Goal: Transaction & Acquisition: Purchase product/service

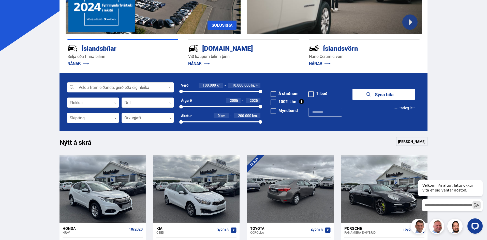
scroll to position [169, 0]
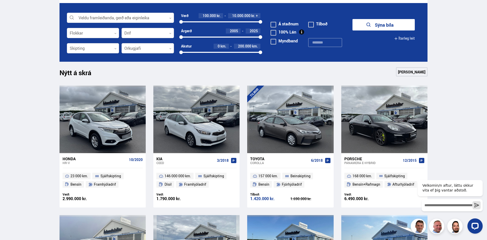
drag, startPoint x: 183, startPoint y: 35, endPoint x: 203, endPoint y: 38, distance: 20.3
click at [203, 38] on div "2005 2025" at bounding box center [221, 37] width 80 height 5
drag, startPoint x: 209, startPoint y: 37, endPoint x: 213, endPoint y: 37, distance: 4.1
click at [213, 37] on div at bounding box center [212, 37] width 4 height 4
click at [383, 25] on button "Sýna 278 bíla" at bounding box center [384, 24] width 62 height 11
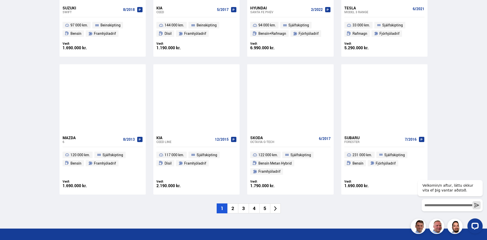
scroll to position [738, 0]
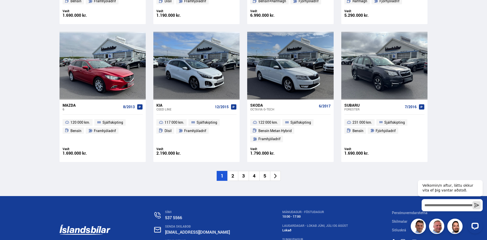
click at [235, 171] on li "2" at bounding box center [232, 176] width 11 height 10
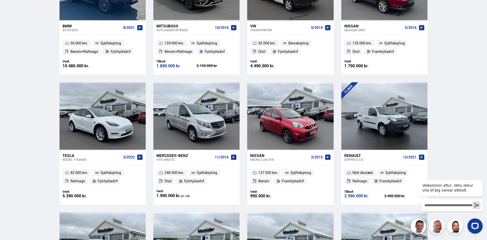
scroll to position [20, 0]
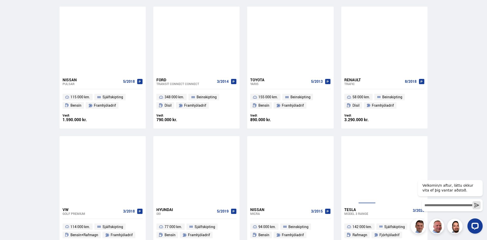
scroll to position [687, 0]
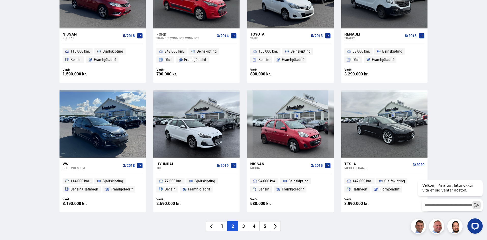
click at [242, 222] on li "3" at bounding box center [243, 227] width 11 height 10
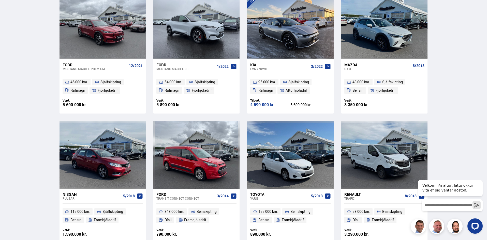
scroll to position [313, 0]
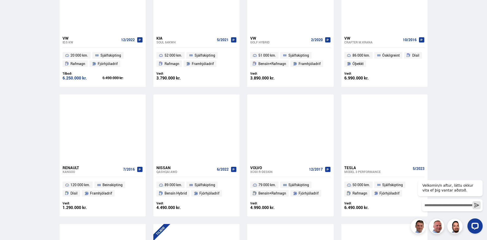
scroll to position [433, 0]
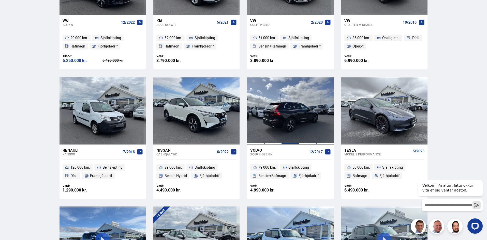
click at [294, 117] on div at bounding box center [290, 111] width 17 height 68
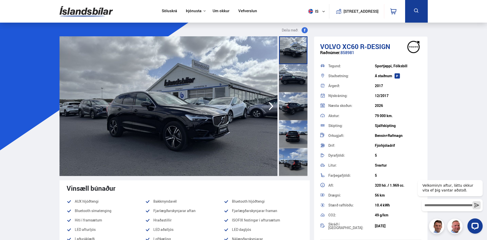
click at [287, 75] on div at bounding box center [293, 78] width 28 height 28
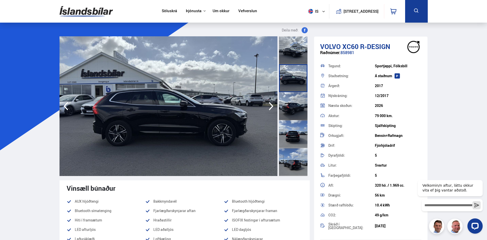
click at [266, 104] on icon "button" at bounding box center [271, 106] width 10 height 12
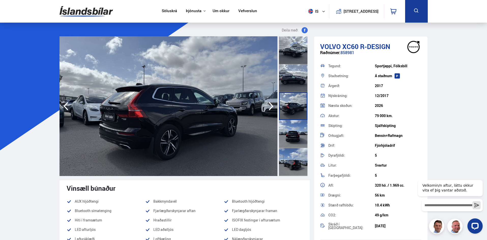
click at [267, 105] on icon "button" at bounding box center [271, 106] width 10 height 12
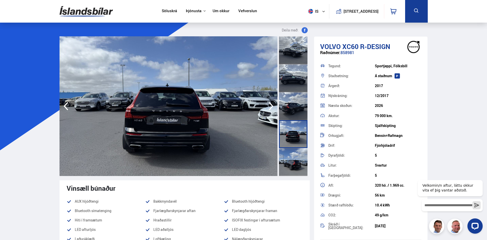
click at [267, 105] on icon "button" at bounding box center [271, 106] width 10 height 12
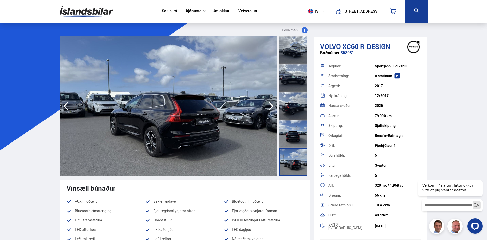
click at [267, 105] on icon "button" at bounding box center [271, 106] width 10 height 12
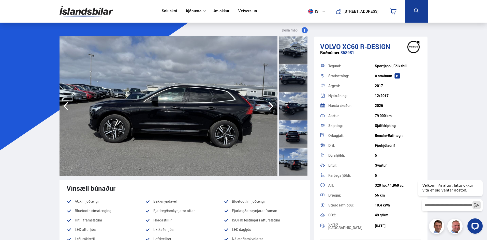
click at [267, 105] on icon "button" at bounding box center [271, 106] width 10 height 12
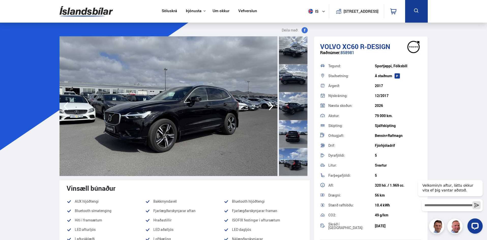
click at [267, 105] on icon "button" at bounding box center [271, 106] width 10 height 12
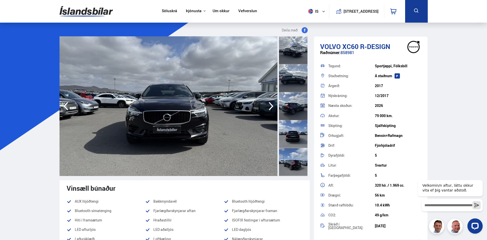
click at [267, 105] on icon "button" at bounding box center [271, 106] width 10 height 12
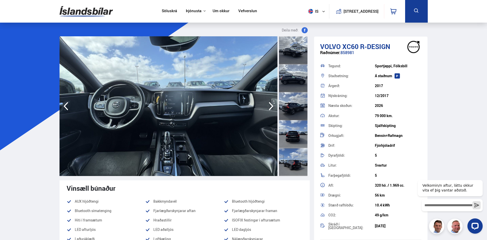
click at [267, 105] on icon "button" at bounding box center [271, 106] width 10 height 12
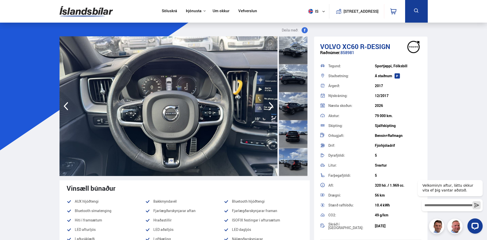
click at [267, 105] on icon "button" at bounding box center [271, 106] width 10 height 12
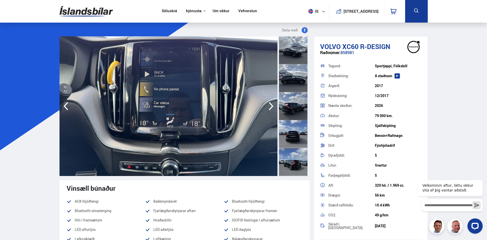
click at [267, 105] on icon "button" at bounding box center [271, 106] width 10 height 12
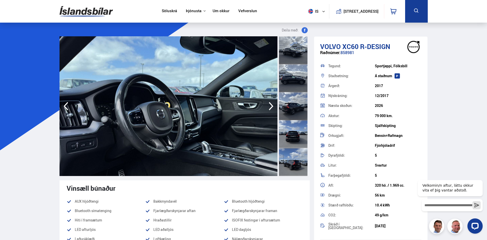
click at [267, 105] on icon "button" at bounding box center [271, 106] width 10 height 12
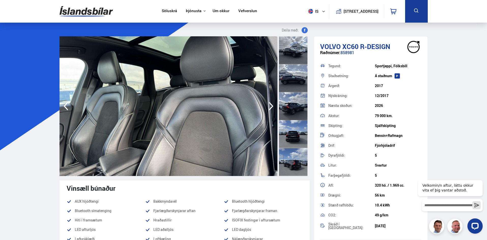
click at [267, 105] on icon "button" at bounding box center [271, 106] width 10 height 12
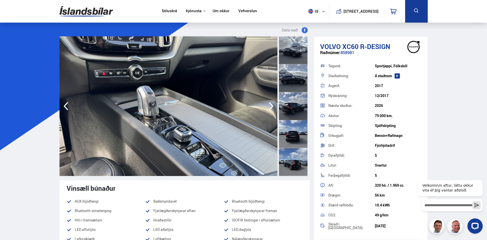
click at [267, 105] on icon "button" at bounding box center [271, 106] width 10 height 12
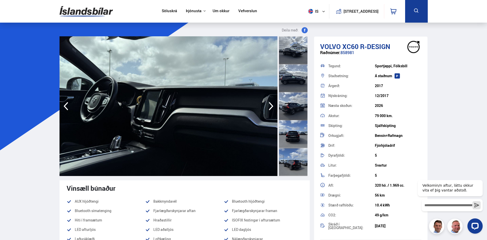
click at [267, 105] on icon "button" at bounding box center [271, 106] width 10 height 12
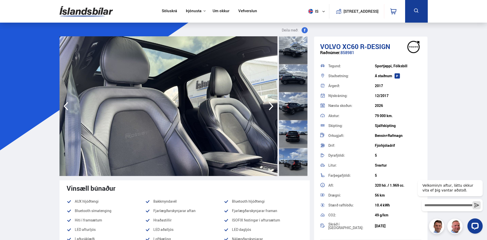
click at [267, 105] on icon "button" at bounding box center [271, 106] width 10 height 12
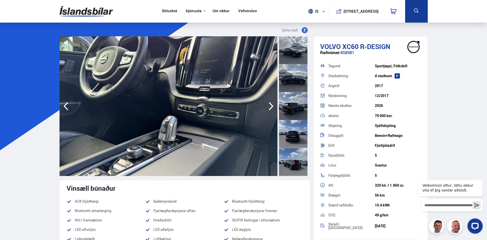
click at [267, 105] on icon "button" at bounding box center [271, 106] width 10 height 12
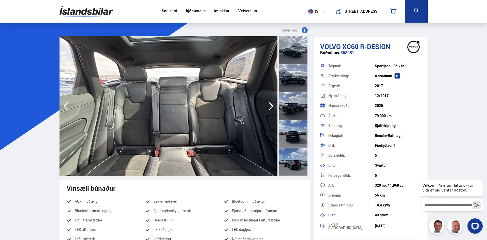
click at [267, 105] on icon "button" at bounding box center [271, 106] width 10 height 12
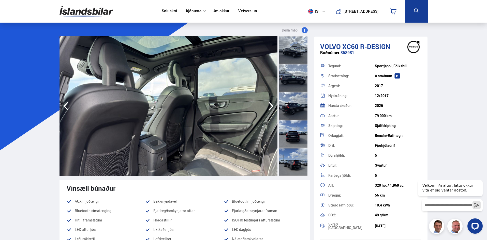
click at [267, 105] on icon "button" at bounding box center [271, 106] width 10 height 12
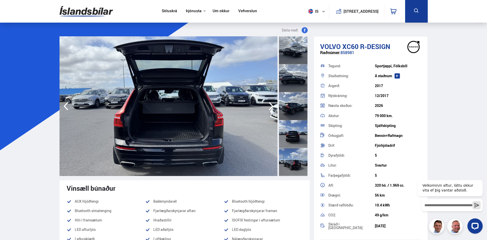
click at [267, 105] on icon "button" at bounding box center [271, 106] width 10 height 12
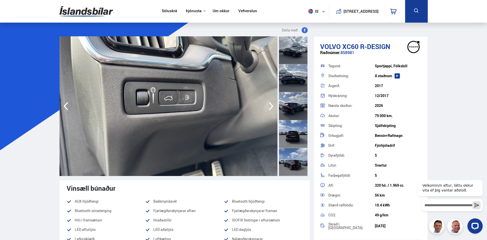
click at [267, 105] on icon "button" at bounding box center [271, 106] width 10 height 12
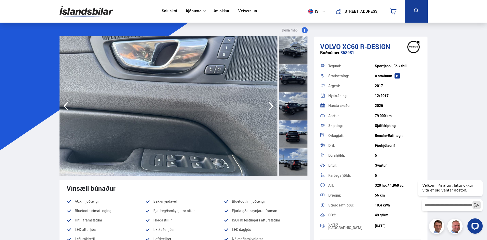
click at [270, 107] on icon "button" at bounding box center [271, 106] width 10 height 12
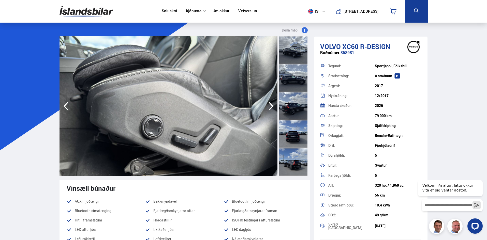
click at [270, 107] on icon "button" at bounding box center [271, 106] width 10 height 12
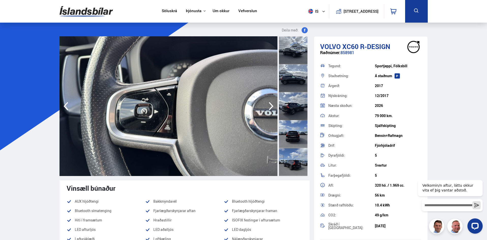
click at [270, 107] on icon "button" at bounding box center [271, 106] width 10 height 12
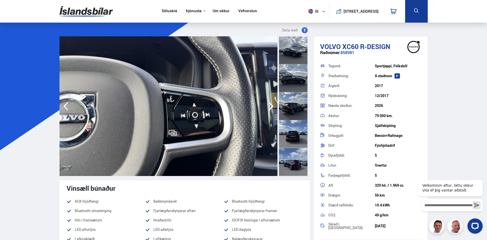
click at [270, 107] on icon "button" at bounding box center [271, 106] width 10 height 12
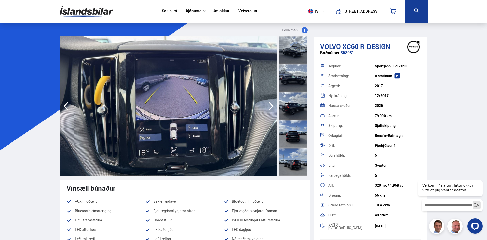
click at [270, 108] on icon "button" at bounding box center [271, 106] width 10 height 12
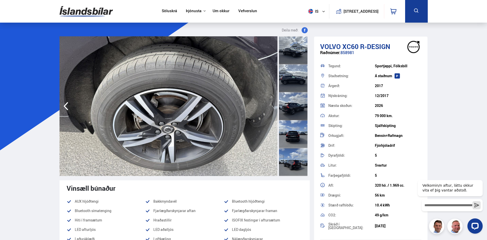
click at [270, 108] on img at bounding box center [169, 106] width 218 height 140
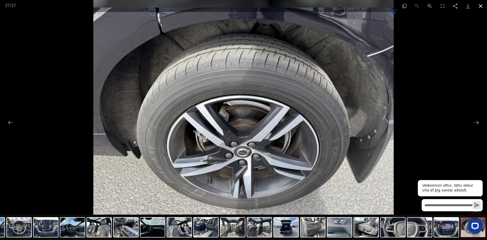
click at [481, 4] on button "Close gallery" at bounding box center [481, 6] width 13 height 12
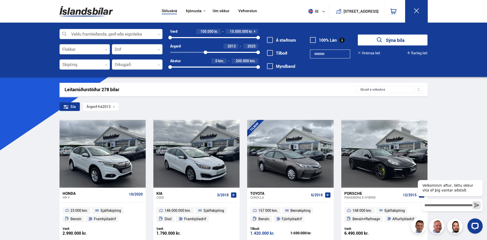
scroll to position [487, 0]
